Goal: Task Accomplishment & Management: Complete application form

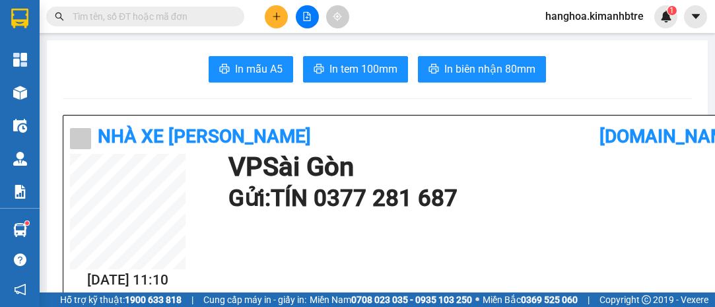
click at [281, 20] on button at bounding box center [276, 16] width 23 height 23
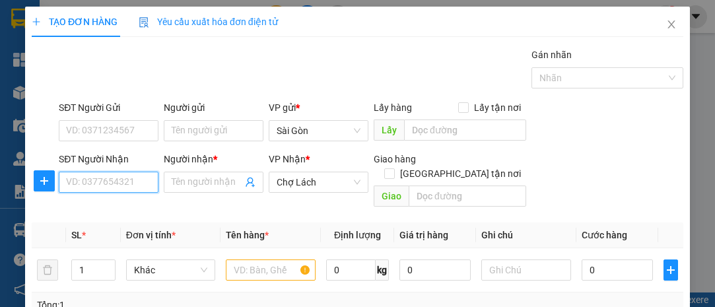
click at [126, 176] on input "SĐT Người Nhận" at bounding box center [109, 182] width 100 height 21
type input "0343797856"
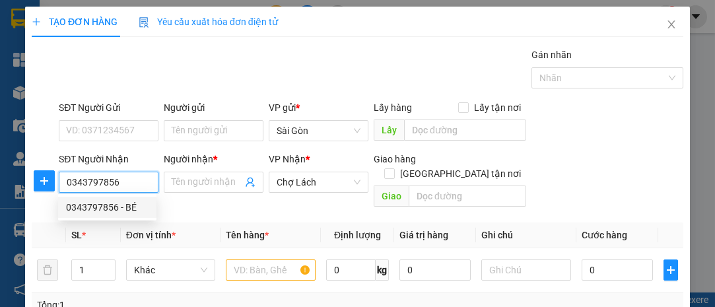
click at [116, 201] on div "0343797856 - BÉ" at bounding box center [107, 207] width 83 height 15
type input "BÉ"
type input "CHÚ HÙNG ÔM"
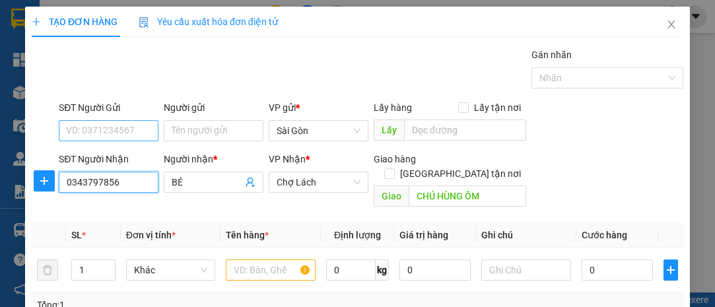
type input "0343797856"
click at [123, 135] on input "SĐT Người Gửi" at bounding box center [109, 130] width 100 height 21
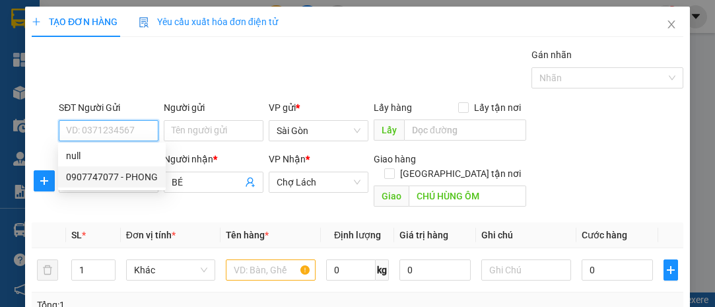
click at [142, 168] on div "0907747077 - PHONG" at bounding box center [112, 176] width 108 height 21
type input "0907747077"
type input "PHONG"
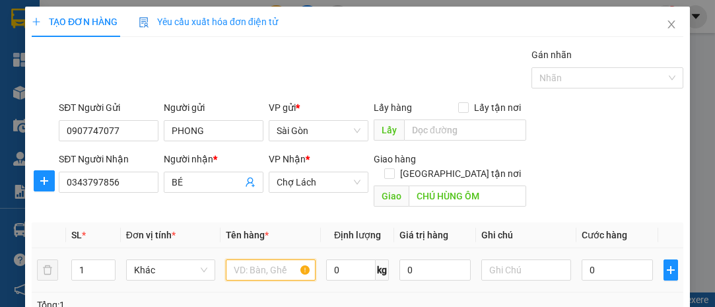
click at [284, 259] on input "text" at bounding box center [271, 269] width 90 height 21
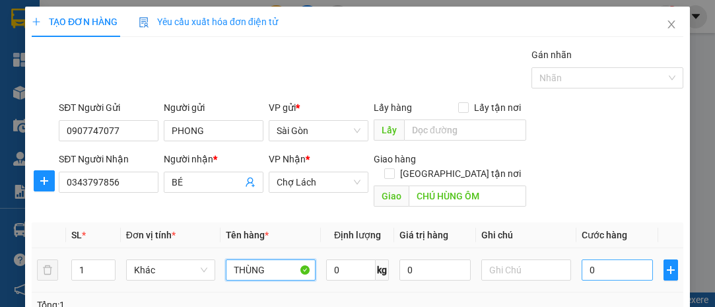
type input "THÙNG"
type input "3"
type input "30"
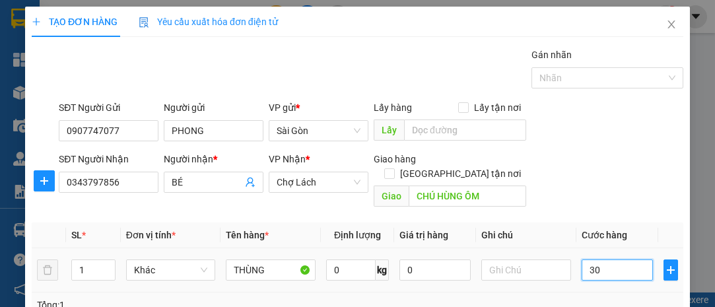
type input "30"
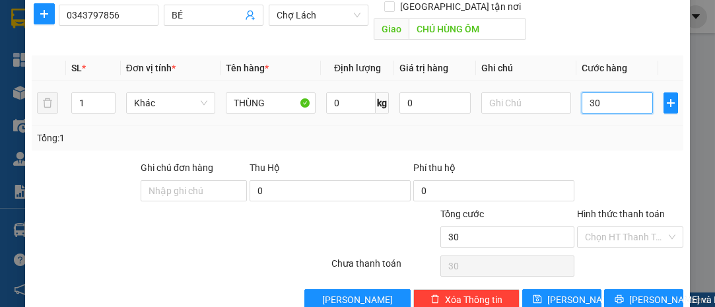
scroll to position [179, 0]
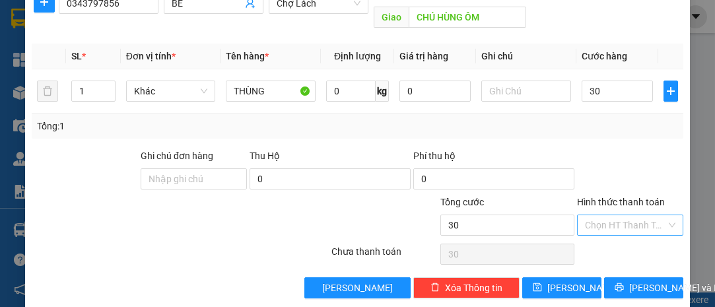
click at [634, 215] on input "Hình thức thanh toán" at bounding box center [625, 225] width 81 height 20
type input "30.000"
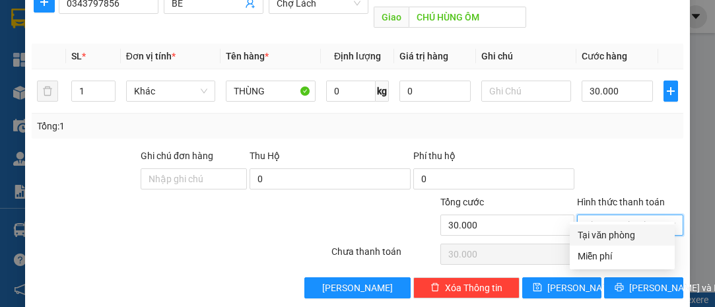
click at [631, 233] on div "Tại văn phòng" at bounding box center [622, 235] width 89 height 15
type input "0"
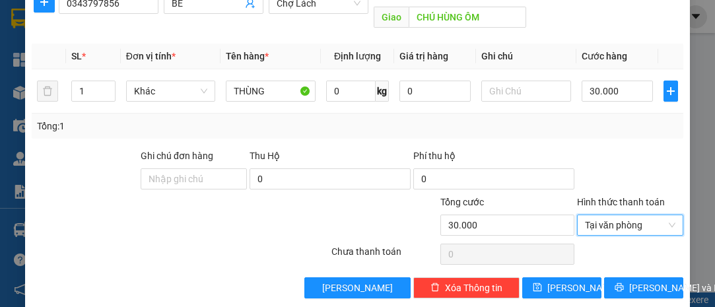
click at [636, 284] on div "TẠO ĐƠN HÀNG Yêu cầu xuất hóa đơn điện tử Transit Pickup Surcharge Ids Transit …" at bounding box center [357, 68] width 665 height 481
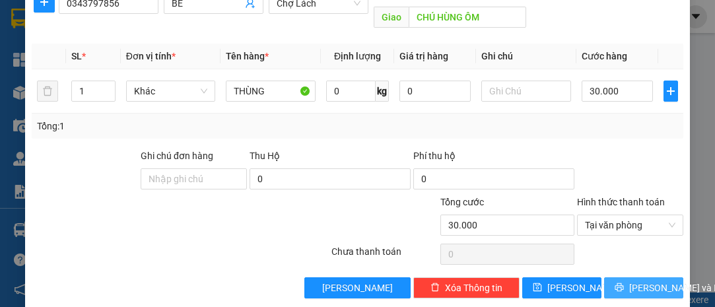
click at [638, 281] on span "[PERSON_NAME] và In" at bounding box center [675, 288] width 92 height 15
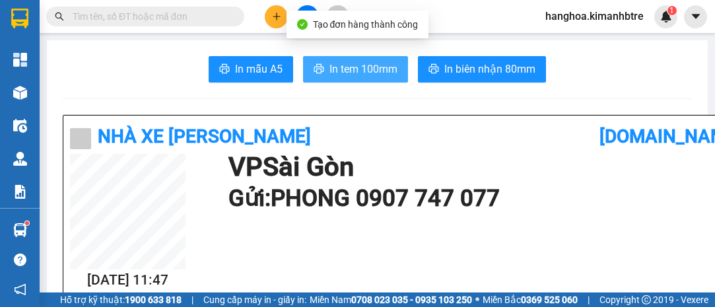
click at [338, 71] on span "In tem 100mm" at bounding box center [363, 69] width 68 height 17
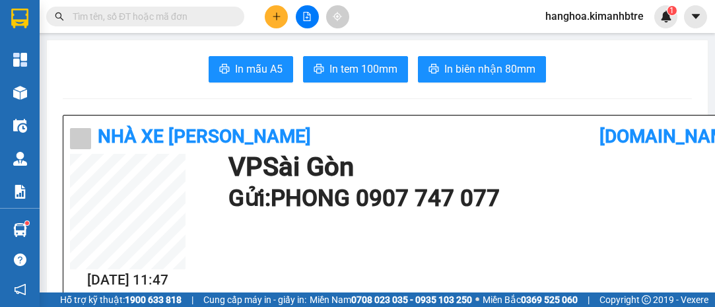
scroll to position [156, 0]
click at [279, 19] on icon "plus" at bounding box center [276, 16] width 9 height 9
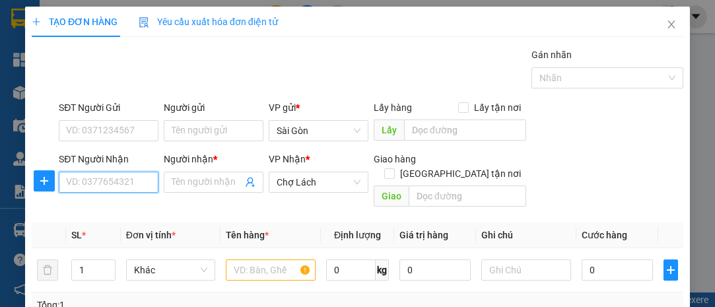
click at [142, 176] on input "SĐT Người Nhận" at bounding box center [109, 182] width 100 height 21
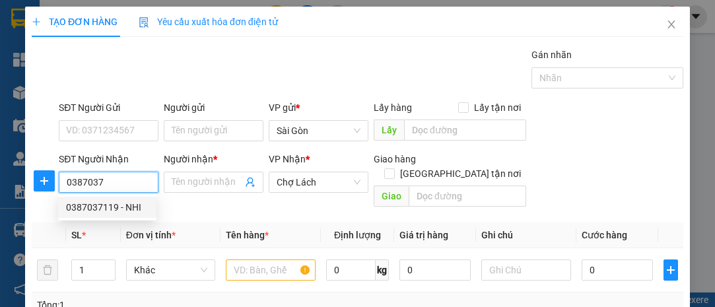
click at [137, 202] on div "0387037119 - NHI" at bounding box center [107, 207] width 83 height 15
type input "0387037119"
type input "NHI"
type input "TB- CK ÚT"
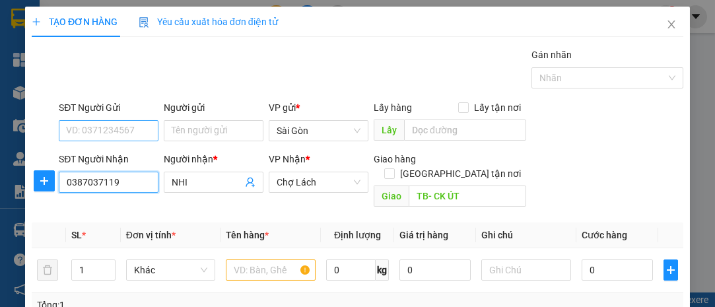
type input "0387037119"
click at [139, 122] on input "SĐT Người Gửi" at bounding box center [109, 130] width 100 height 21
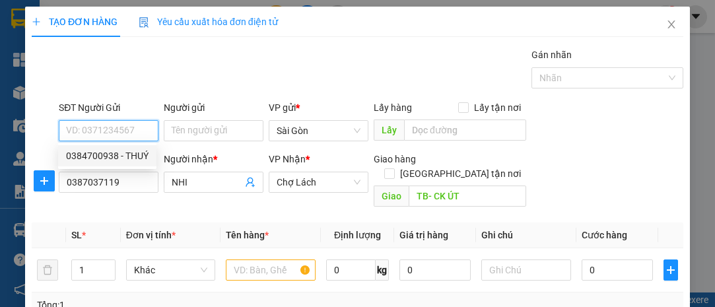
click at [117, 152] on div "0384700938 - THUÝ" at bounding box center [107, 156] width 83 height 15
type input "0384700938"
type input "THUÝ"
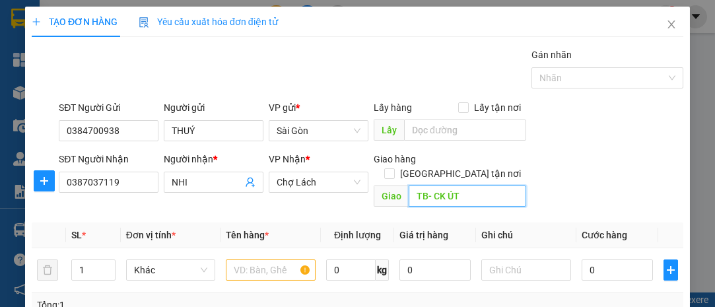
click at [490, 185] on input "TB- CK ÚT" at bounding box center [467, 195] width 117 height 21
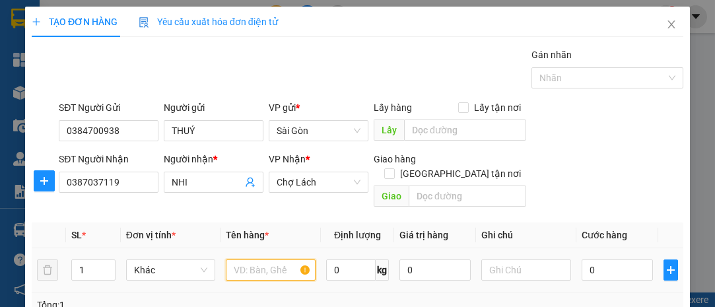
click at [279, 259] on input "text" at bounding box center [271, 269] width 90 height 21
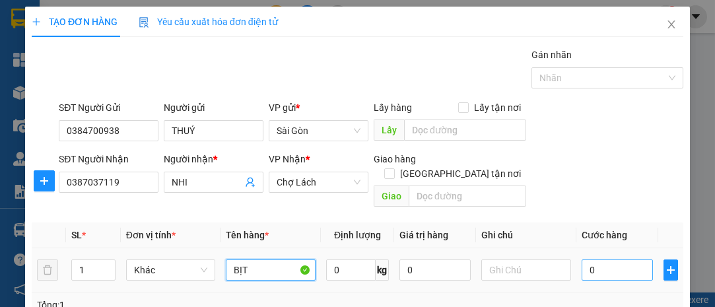
type input "BỊT"
click at [590, 259] on input "0" at bounding box center [617, 269] width 71 height 21
type input "5"
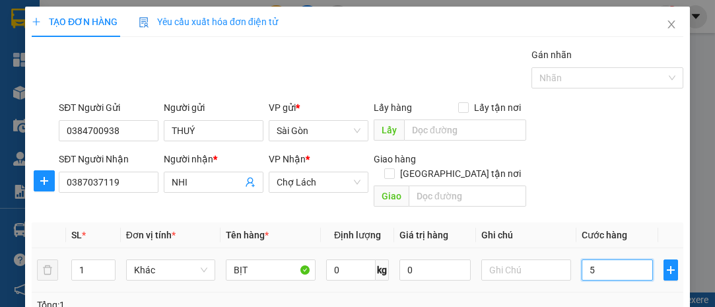
type input "50"
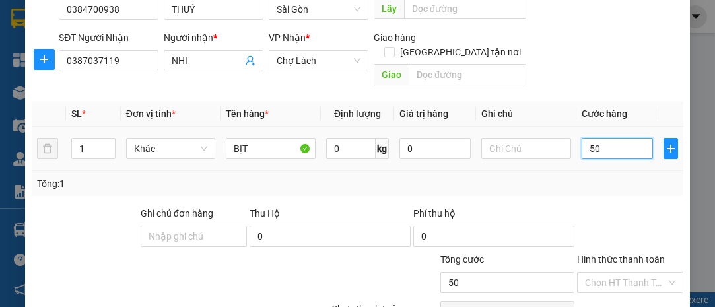
scroll to position [179, 0]
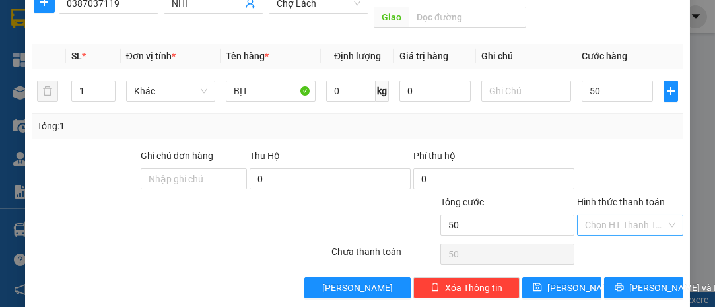
type input "50.000"
click at [615, 215] on input "Hình thức thanh toán" at bounding box center [625, 225] width 81 height 20
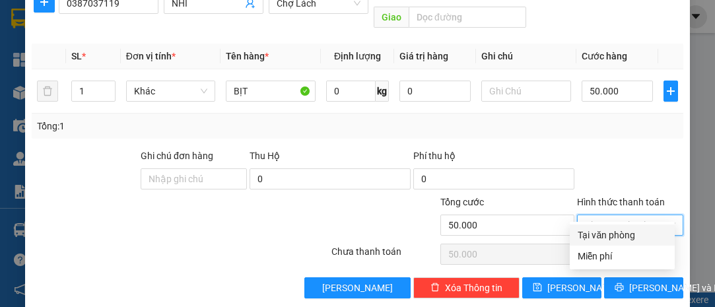
click at [623, 232] on div "Tại văn phòng" at bounding box center [622, 235] width 89 height 15
type input "0"
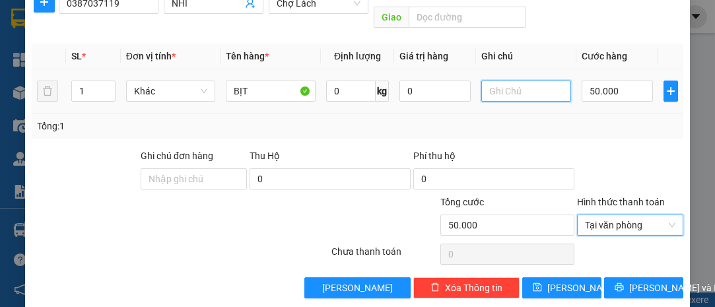
click at [519, 81] on input "text" at bounding box center [526, 91] width 90 height 21
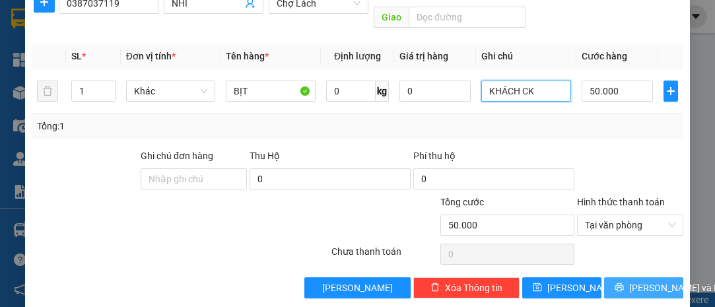
type input "KHÁCH CK"
click at [652, 281] on span "[PERSON_NAME] và In" at bounding box center [675, 288] width 92 height 15
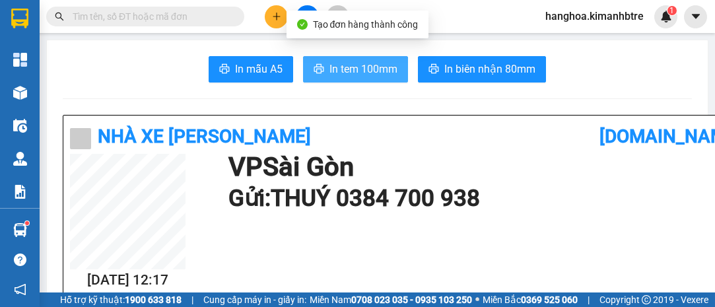
click at [378, 75] on span "In tem 100mm" at bounding box center [363, 69] width 68 height 17
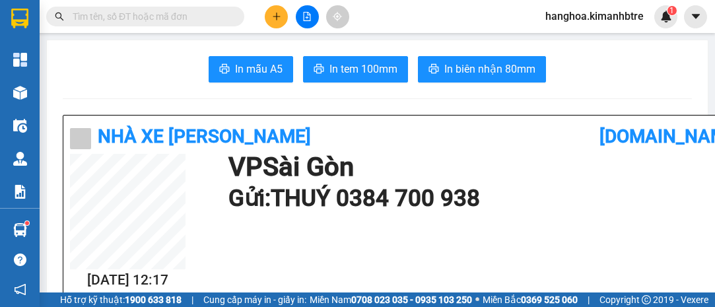
scroll to position [78, 0]
click at [277, 13] on icon "plus" at bounding box center [276, 16] width 9 height 9
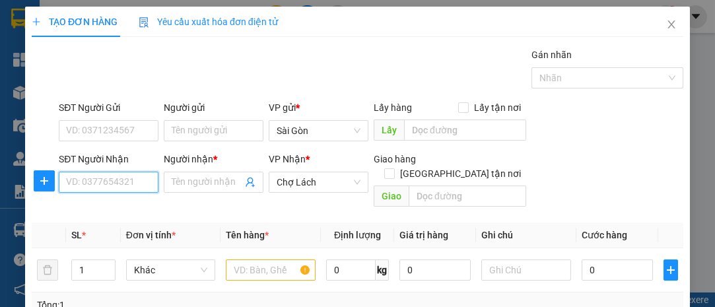
click at [130, 182] on input "SĐT Người Nhận" at bounding box center [109, 182] width 100 height 21
type input "0353509225"
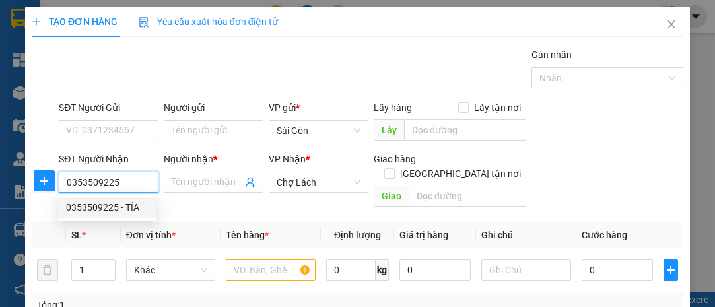
click at [109, 209] on div "0353509225 - TÍA" at bounding box center [107, 207] width 83 height 15
type input "TÍA"
type input "SONG DỌC MỚI"
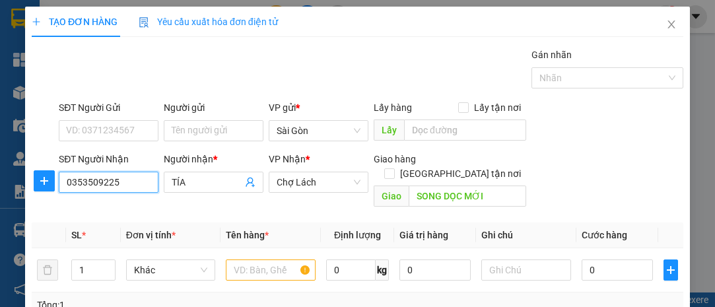
type input "0353509225"
click at [130, 114] on div "SĐT Người Gửi" at bounding box center [109, 107] width 100 height 15
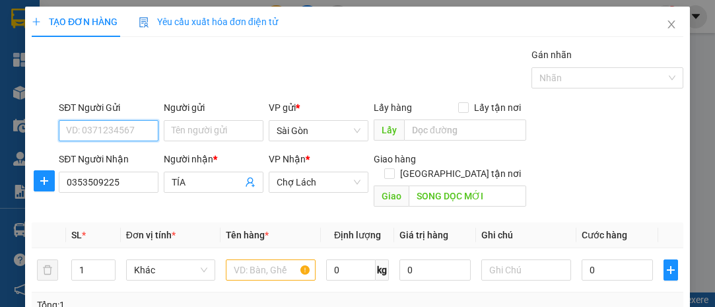
click at [130, 120] on input "SĐT Người Gửi" at bounding box center [109, 130] width 100 height 21
click at [134, 127] on input "SĐT Người Gửi" at bounding box center [109, 130] width 100 height 21
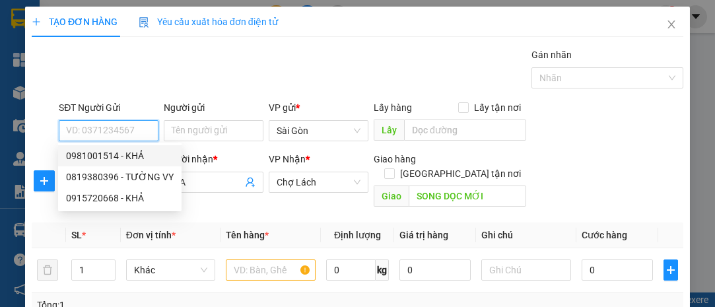
click at [147, 157] on div "0981001514 - KHẢ" at bounding box center [120, 156] width 108 height 15
type input "0981001514"
type input "KHẢ"
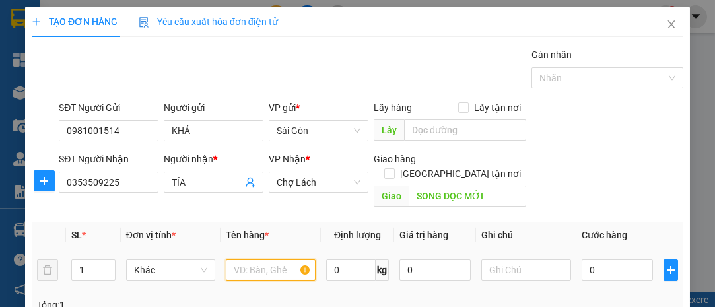
click at [265, 261] on input "text" at bounding box center [271, 269] width 90 height 21
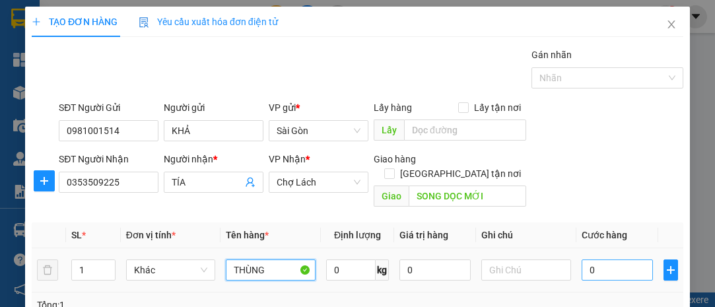
type input "THÙNG"
click at [608, 259] on input "0" at bounding box center [617, 269] width 71 height 21
type input "3"
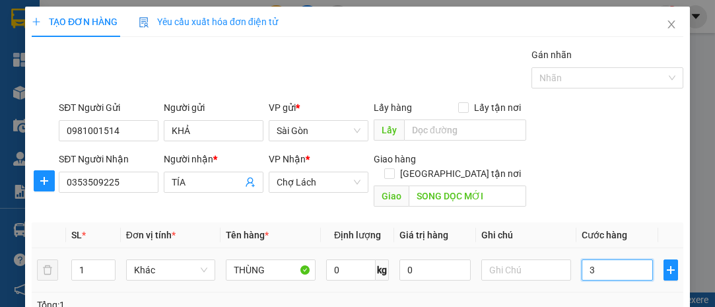
type input "30"
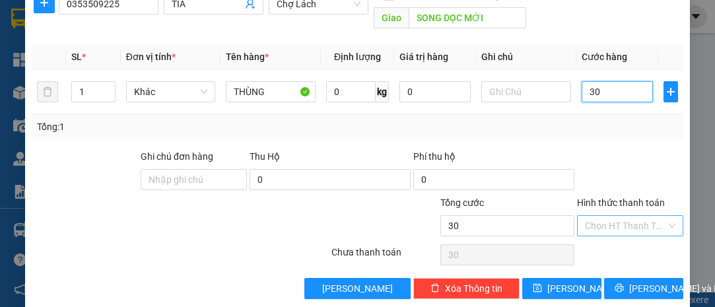
scroll to position [179, 0]
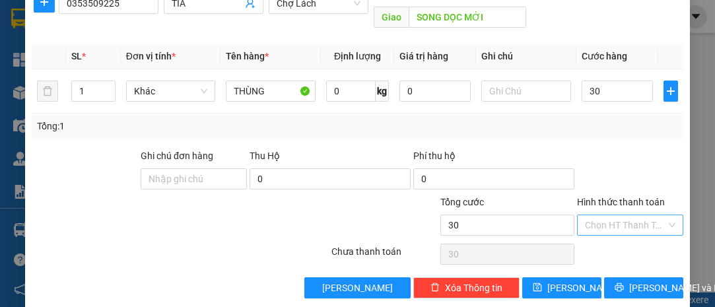
click at [626, 215] on input "Hình thức thanh toán" at bounding box center [625, 225] width 81 height 20
type input "30.000"
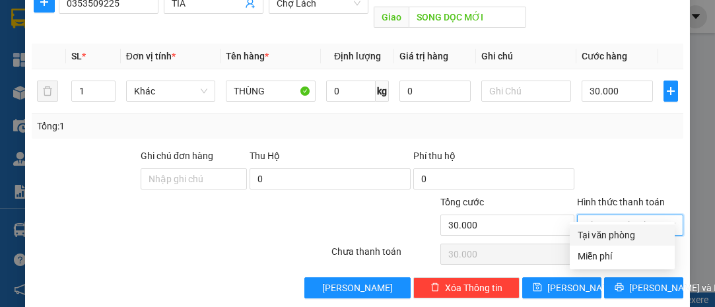
click at [626, 238] on div "Tại văn phòng" at bounding box center [622, 235] width 89 height 15
type input "0"
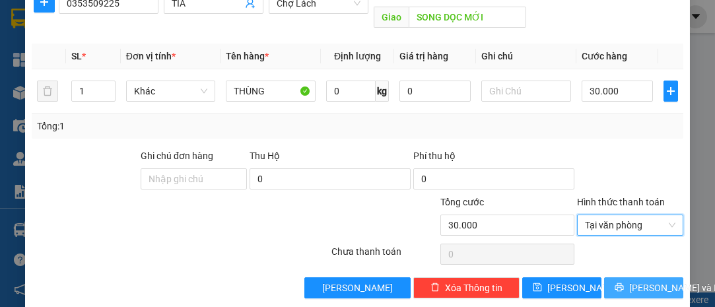
click at [632, 281] on span "[PERSON_NAME] và In" at bounding box center [675, 288] width 92 height 15
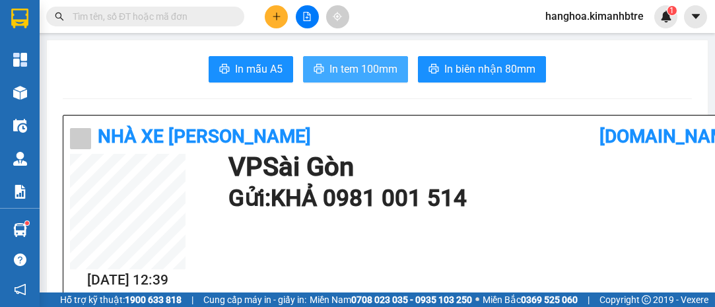
click at [360, 69] on span "In tem 100mm" at bounding box center [363, 69] width 68 height 17
click at [281, 15] on button at bounding box center [276, 16] width 23 height 23
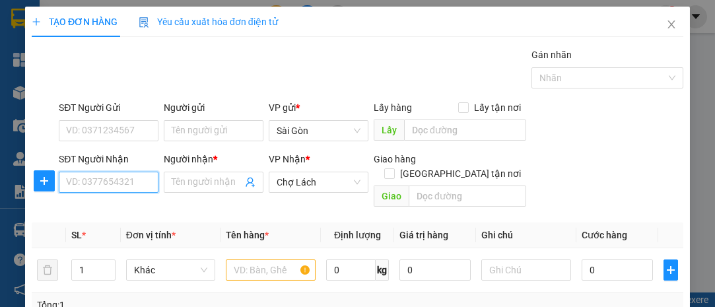
click at [144, 179] on input "SĐT Người Nhận" at bounding box center [109, 182] width 100 height 21
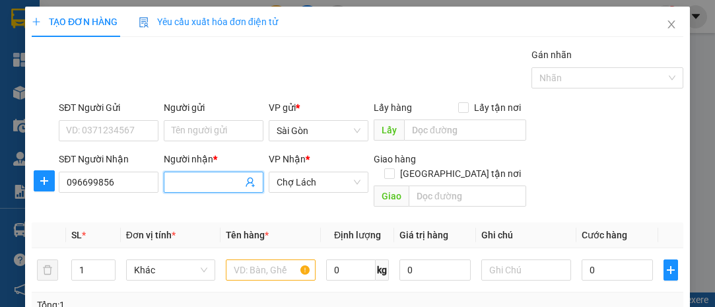
click at [188, 184] on input "Người nhận *" at bounding box center [207, 182] width 71 height 15
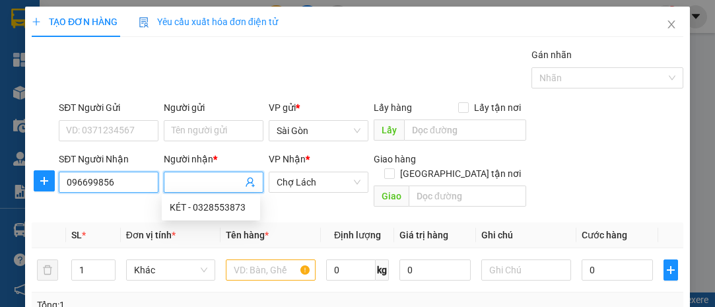
click at [77, 183] on input "096699856" at bounding box center [109, 182] width 100 height 21
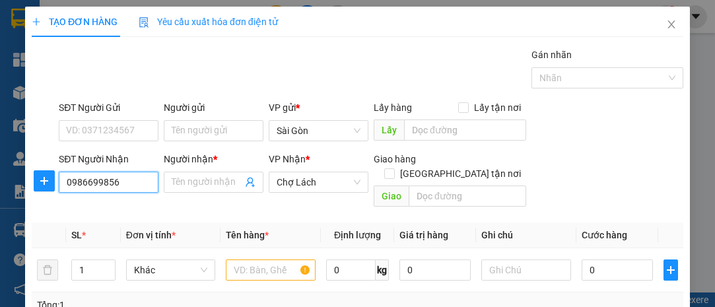
click at [133, 186] on input "0986699856" at bounding box center [109, 182] width 100 height 21
type input "0986699856"
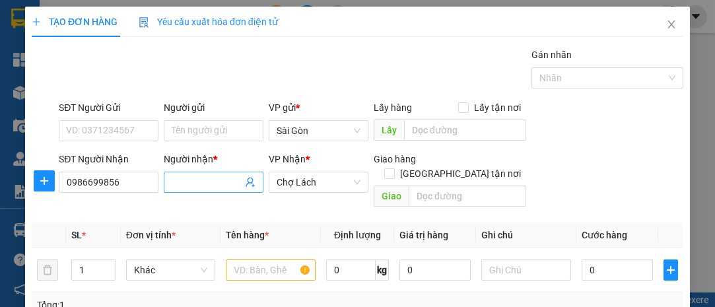
click at [183, 178] on input "Người nhận *" at bounding box center [207, 182] width 71 height 15
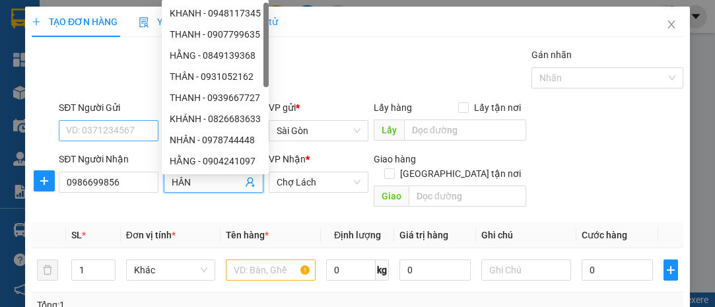
type input "HÂN"
click at [129, 129] on input "SĐT Người Gửi" at bounding box center [109, 130] width 100 height 21
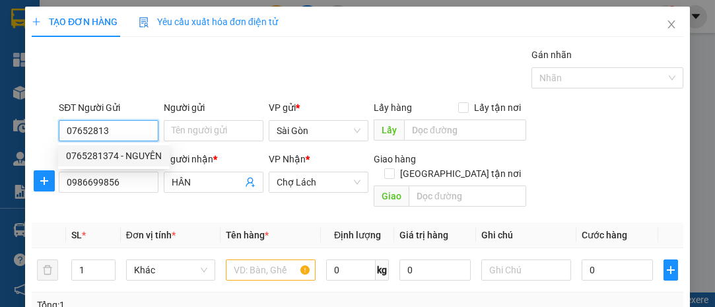
click at [124, 154] on div "0765281374 - NGUYÊN" at bounding box center [114, 156] width 96 height 15
type input "0765281374"
type input "NGUYÊN"
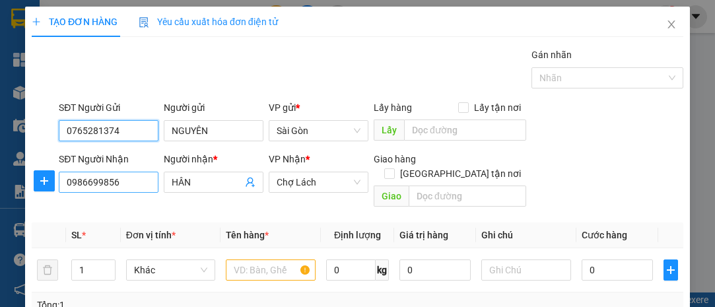
type input "0765281374"
click at [143, 183] on input "0986699856" at bounding box center [109, 182] width 100 height 21
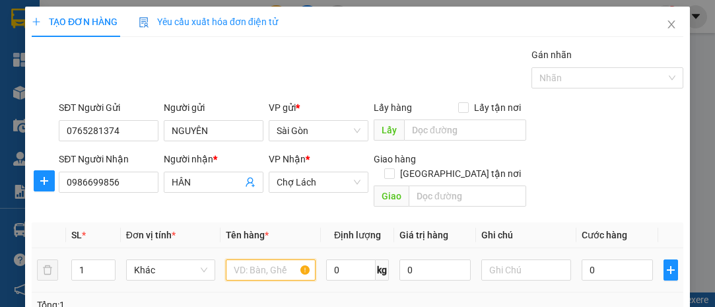
click at [265, 259] on input "text" at bounding box center [271, 269] width 90 height 21
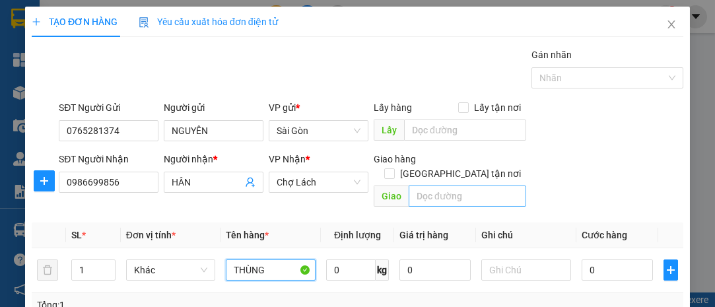
type input "THÙNG"
click at [446, 185] on input "text" at bounding box center [467, 195] width 117 height 21
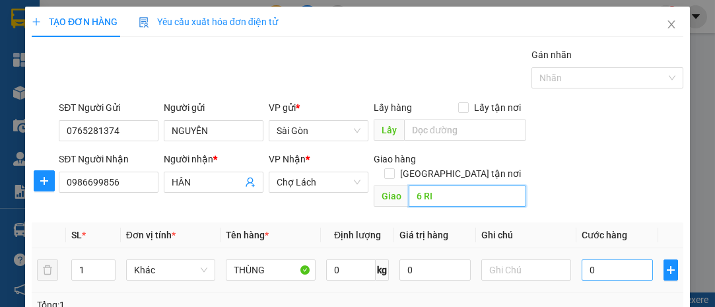
type input "6 RI"
click at [615, 259] on input "0" at bounding box center [617, 269] width 71 height 21
type input "3"
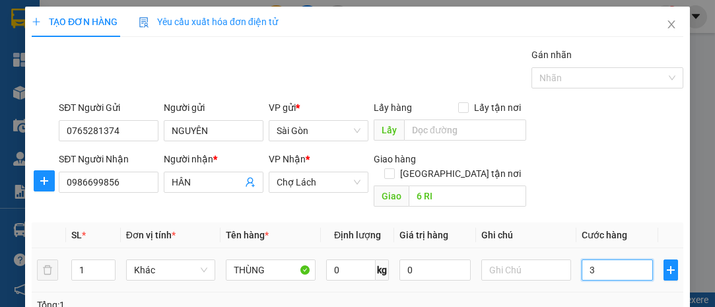
type input "30"
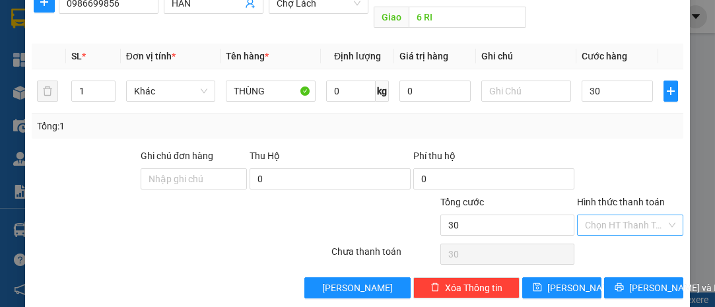
type input "30.000"
click at [621, 215] on input "Hình thức thanh toán" at bounding box center [625, 225] width 81 height 20
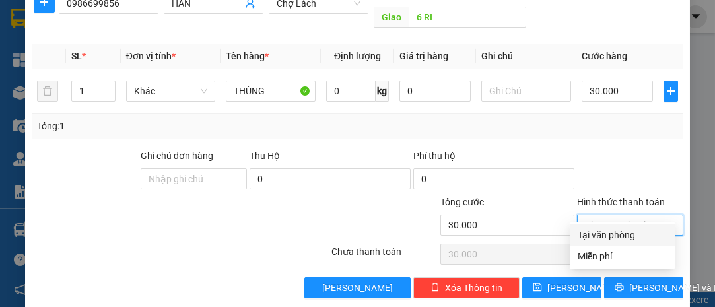
click at [622, 233] on div "Tại văn phòng" at bounding box center [622, 235] width 89 height 15
type input "0"
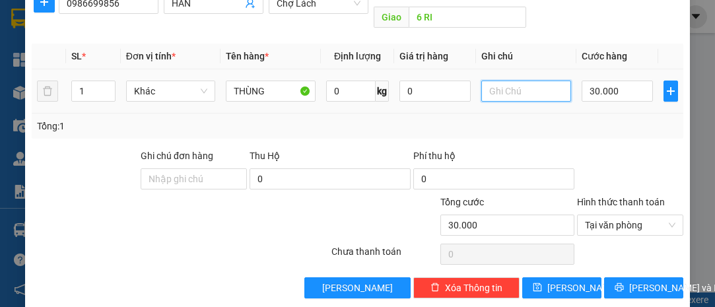
click at [503, 81] on input "text" at bounding box center [526, 91] width 90 height 21
type input "KHÁCH CK"
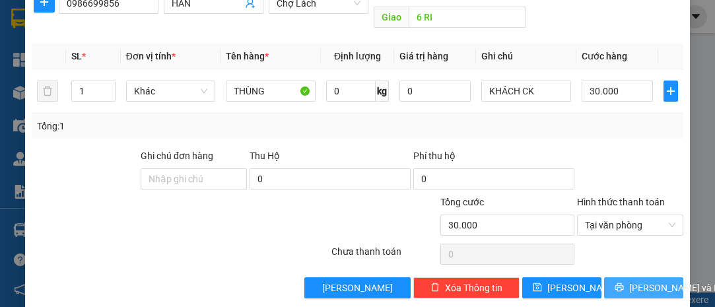
click at [632, 281] on span "[PERSON_NAME] và In" at bounding box center [675, 288] width 92 height 15
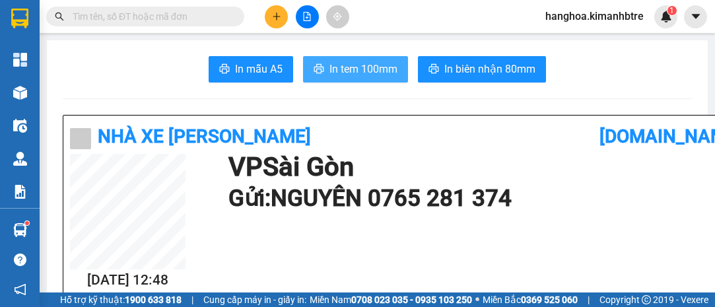
click at [363, 75] on span "In tem 100mm" at bounding box center [363, 69] width 68 height 17
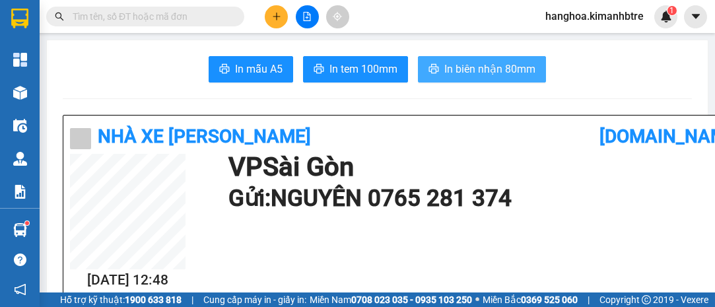
click at [527, 67] on span "In biên nhận 80mm" at bounding box center [489, 69] width 91 height 17
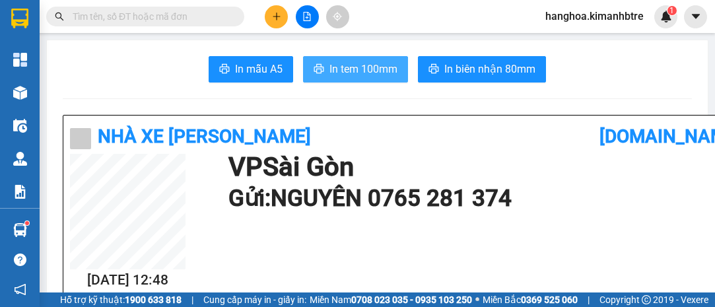
click at [384, 65] on span "In tem 100mm" at bounding box center [363, 69] width 68 height 17
